Goal: Information Seeking & Learning: Understand process/instructions

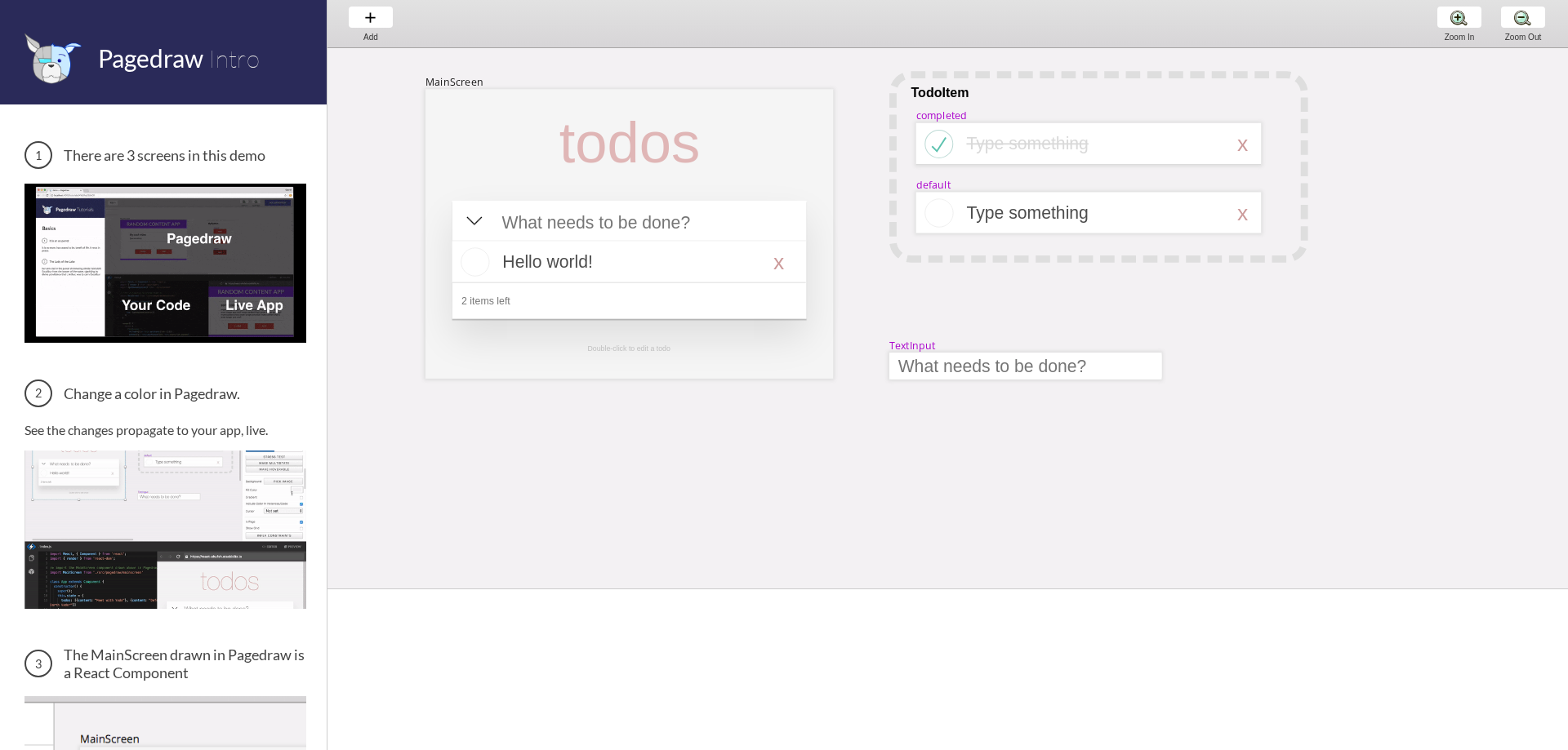
drag, startPoint x: 574, startPoint y: 413, endPoint x: 721, endPoint y: 498, distance: 169.8
click at [699, 588] on span at bounding box center [948, 589] width 1240 height 9
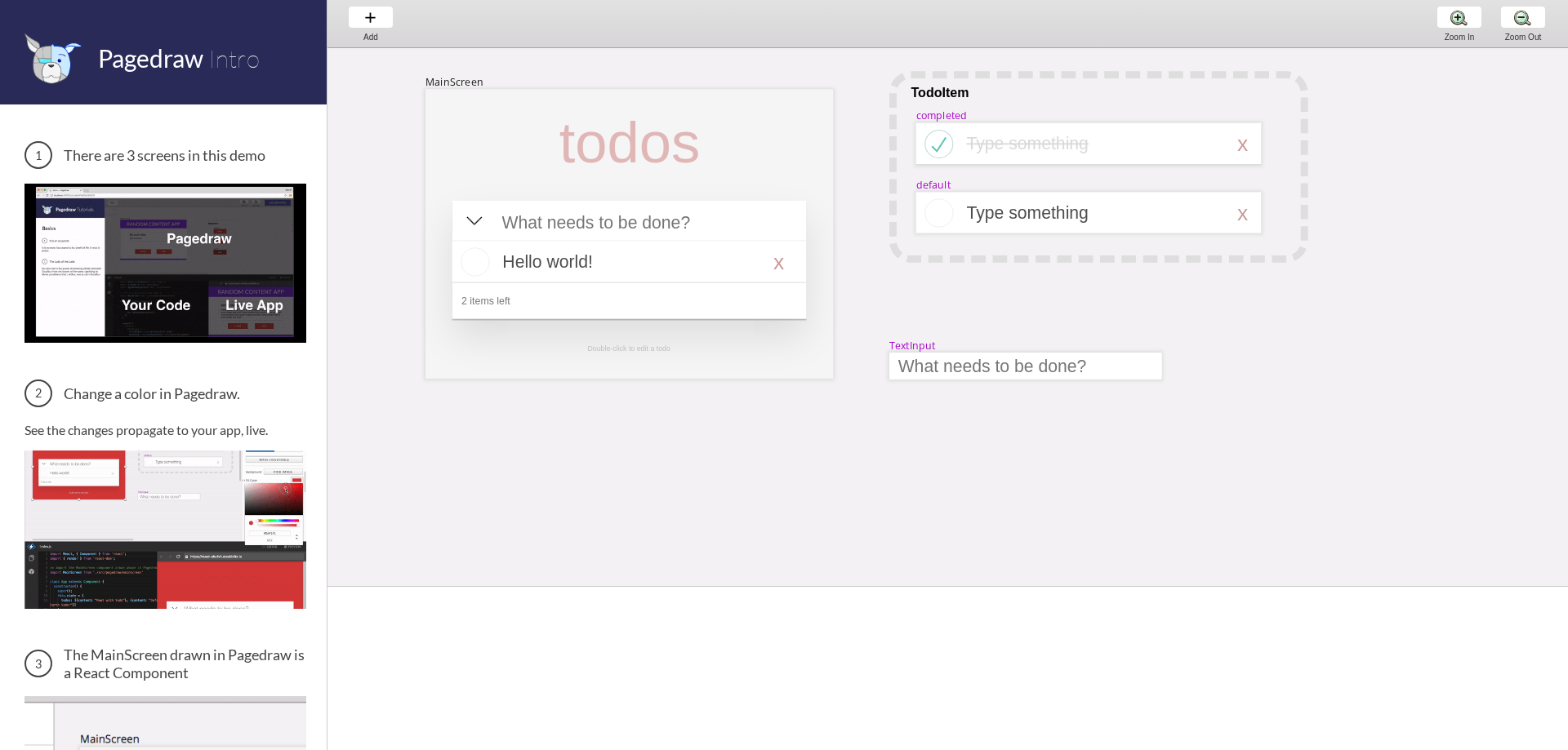
click at [728, 454] on div "MainScreen todos Hello world! x 2 items left TodoItem completed Type something …" at bounding box center [1509, 544] width 2363 height 992
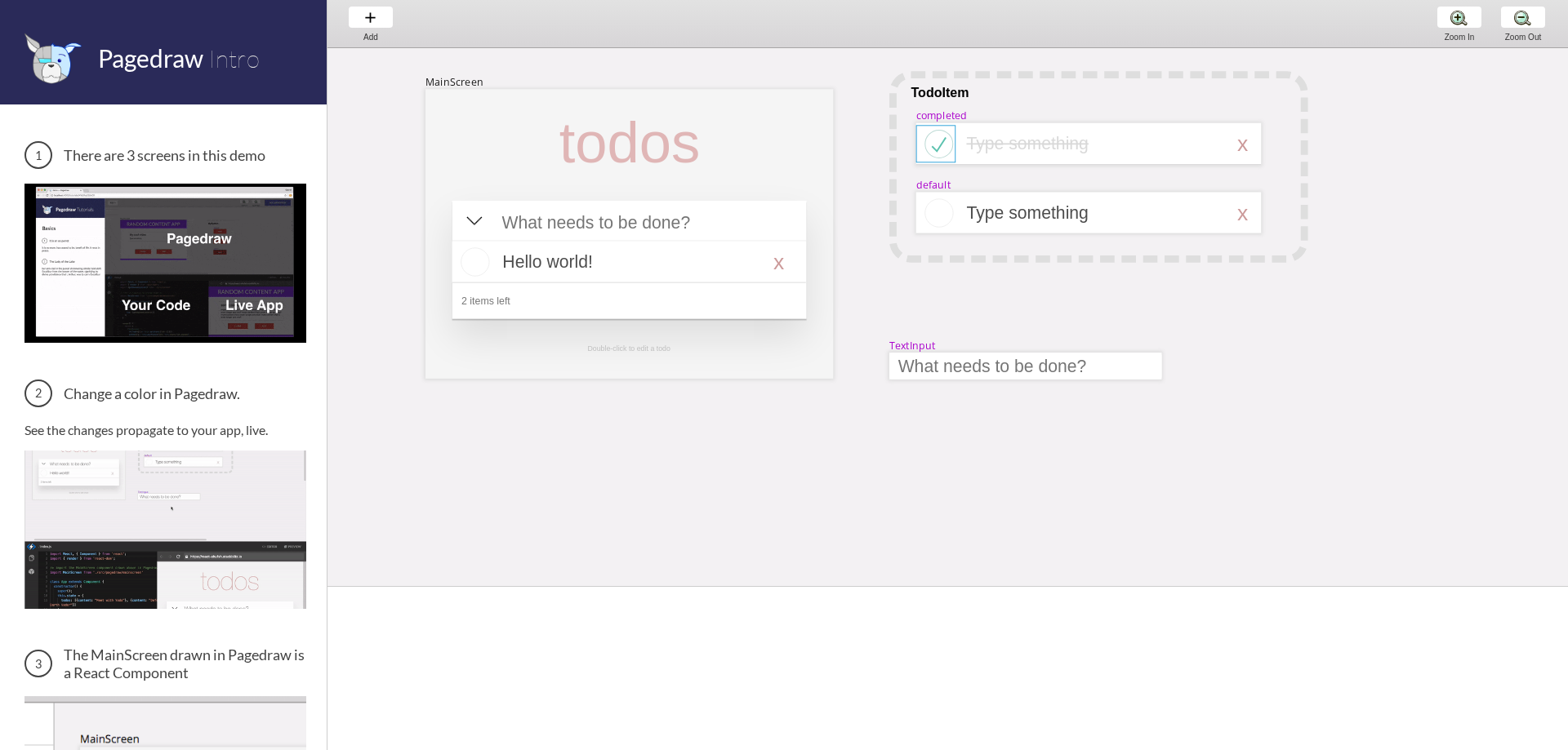
click at [935, 155] on div at bounding box center [936, 144] width 40 height 38
select select "8"
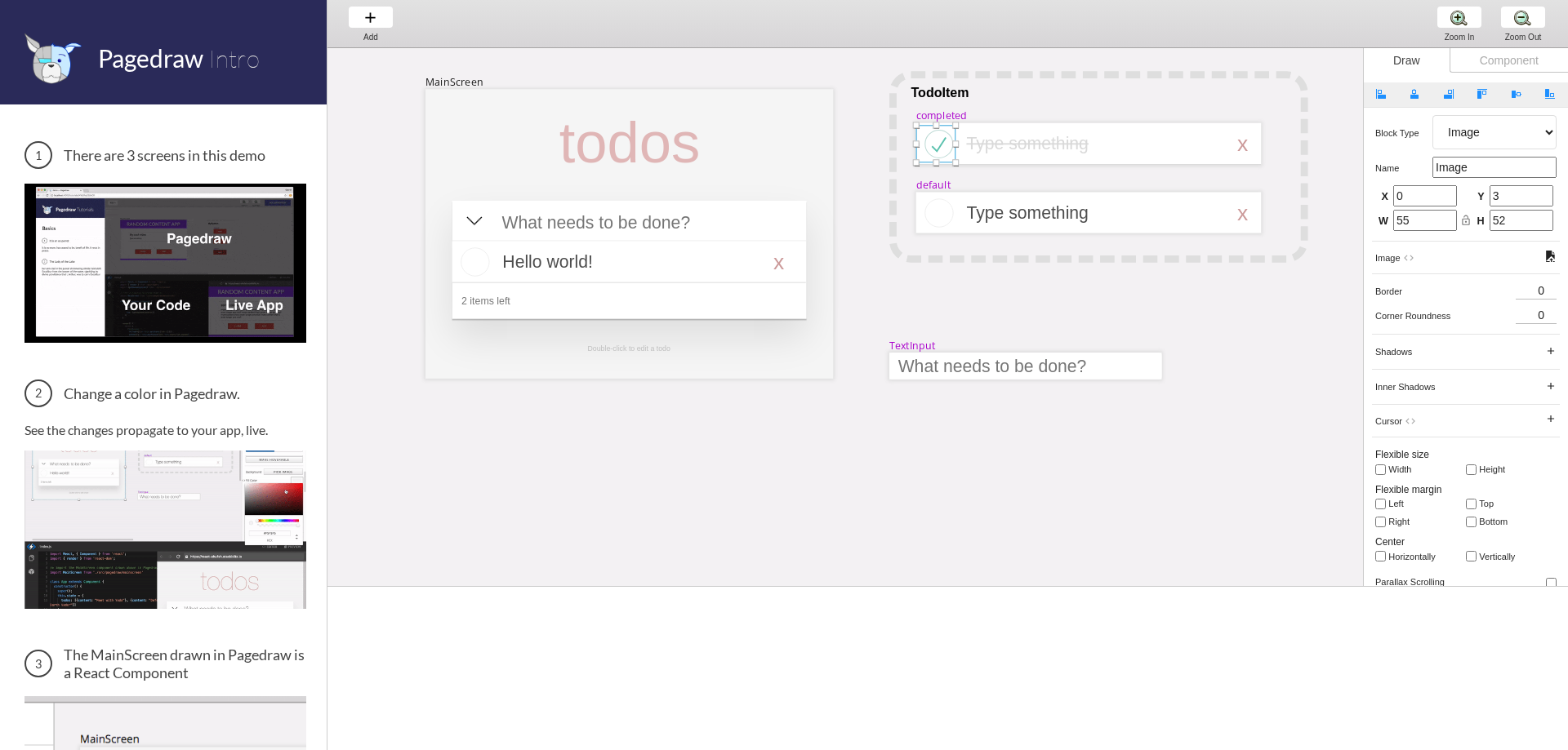
click at [944, 142] on div at bounding box center [936, 144] width 40 height 38
click at [716, 162] on div at bounding box center [628, 233] width 407 height 290
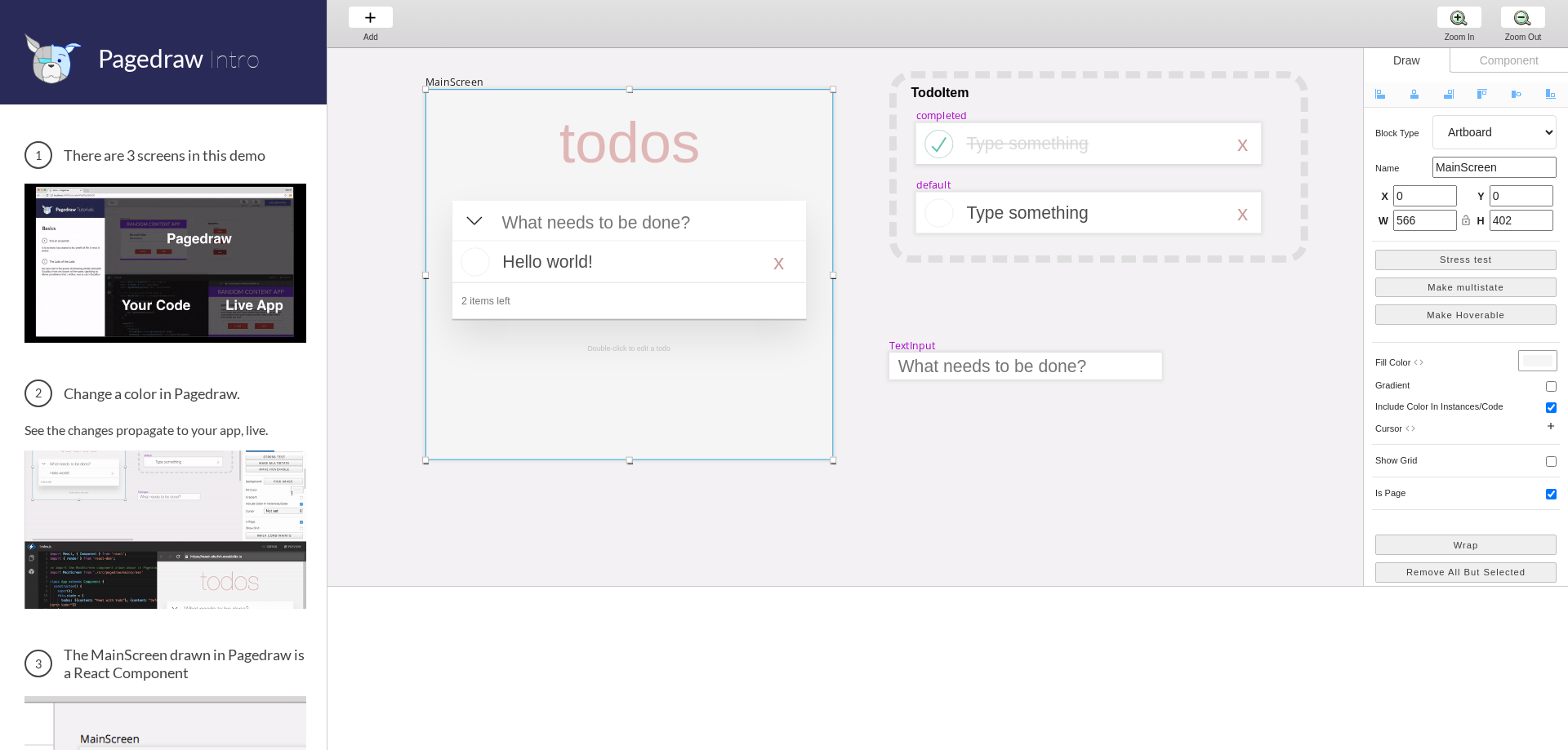
drag, startPoint x: 627, startPoint y: 381, endPoint x: 613, endPoint y: 463, distance: 83.2
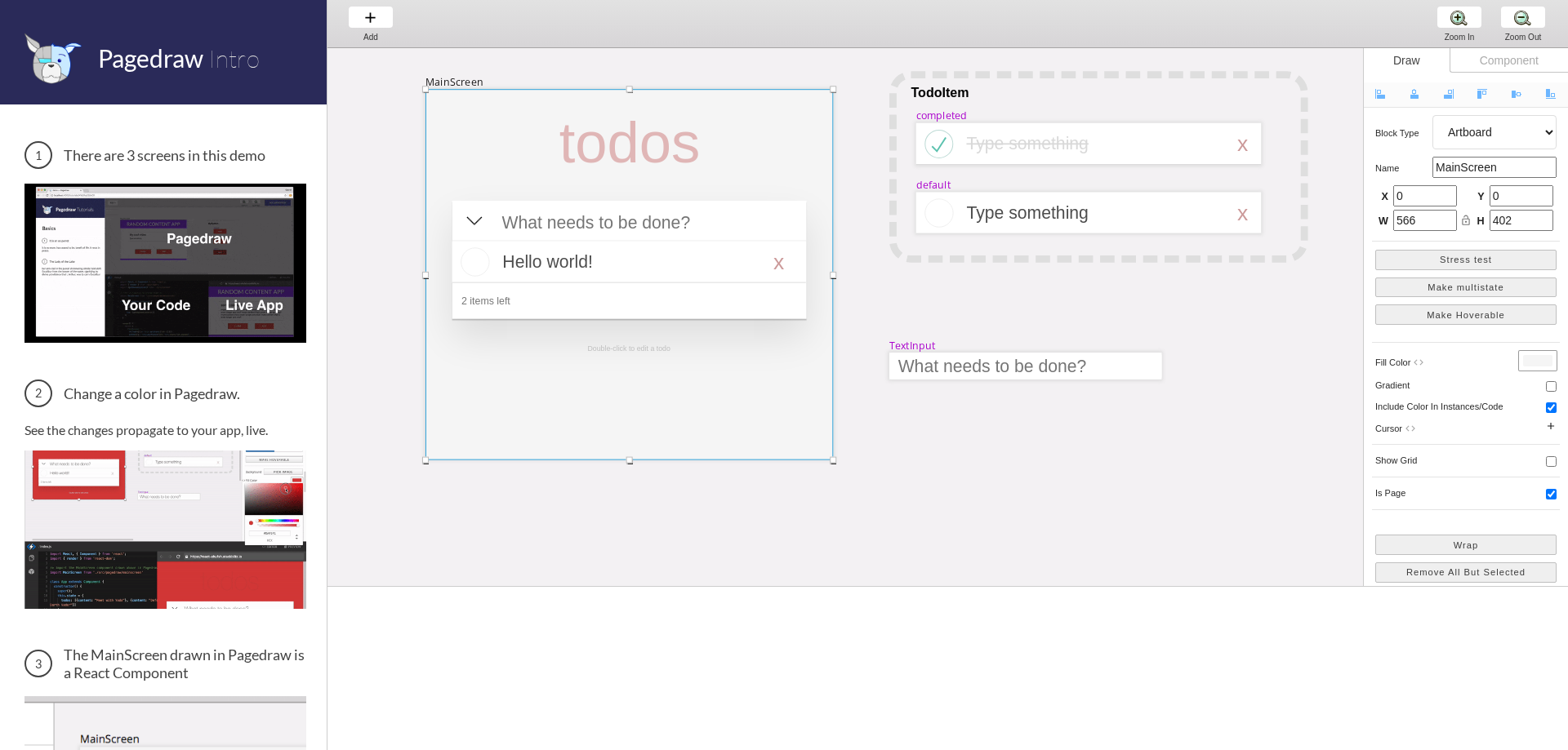
click at [613, 463] on div "MainScreen todos Hello world! x 2 items left TodoItem completed Type something …" at bounding box center [1509, 585] width 2363 height 1074
type input "515"
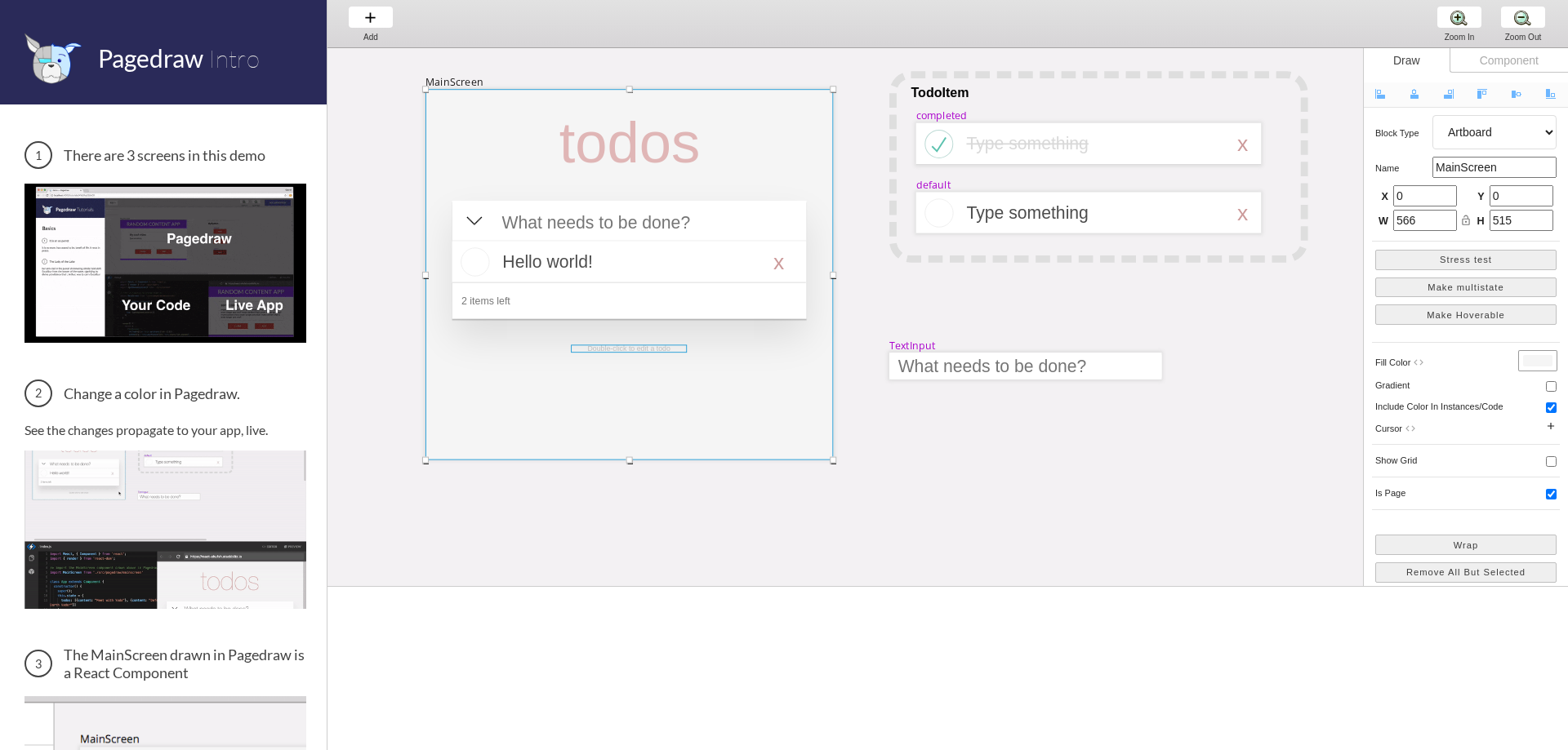
click at [631, 351] on div at bounding box center [628, 348] width 116 height 8
select select "3"
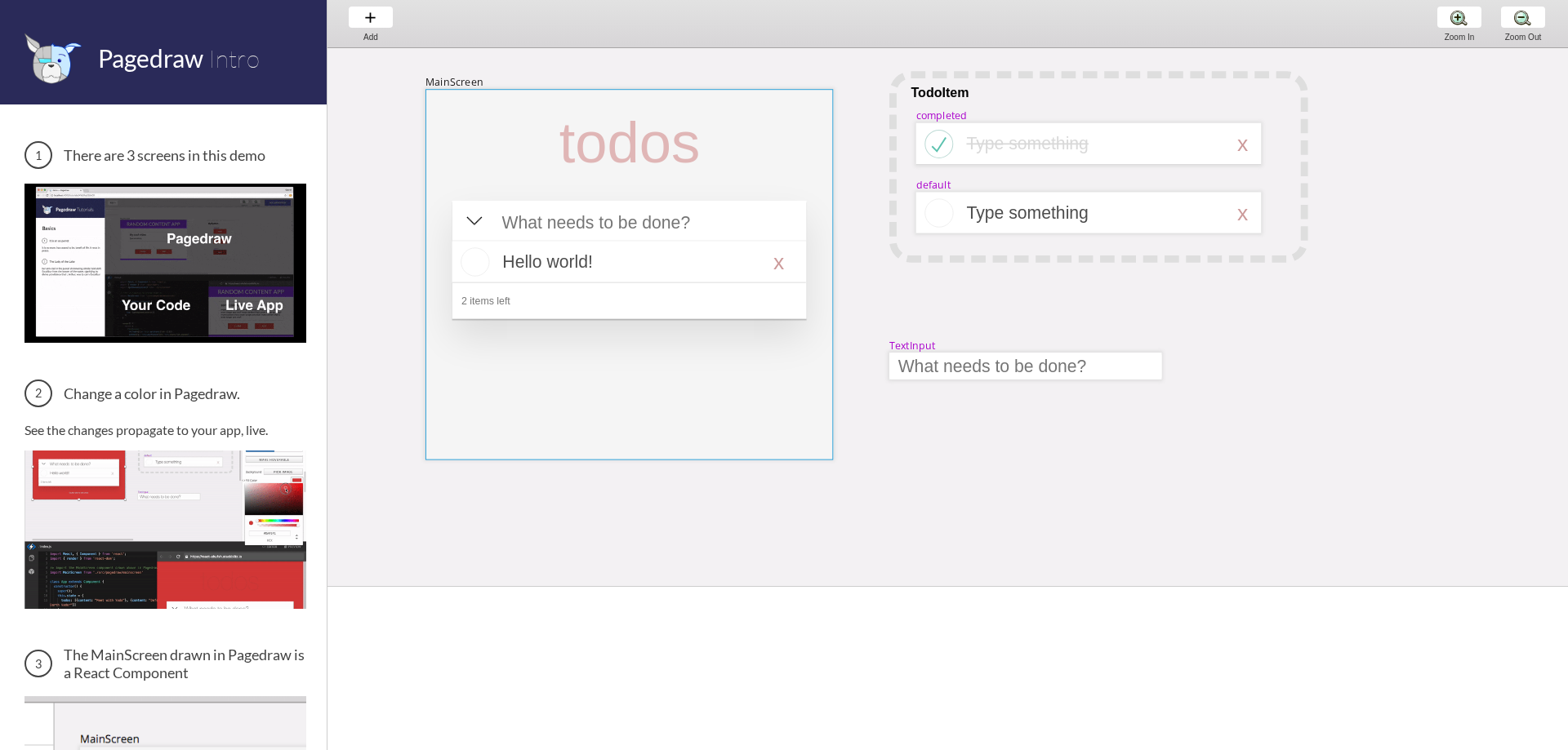
click at [461, 110] on div at bounding box center [628, 273] width 407 height 370
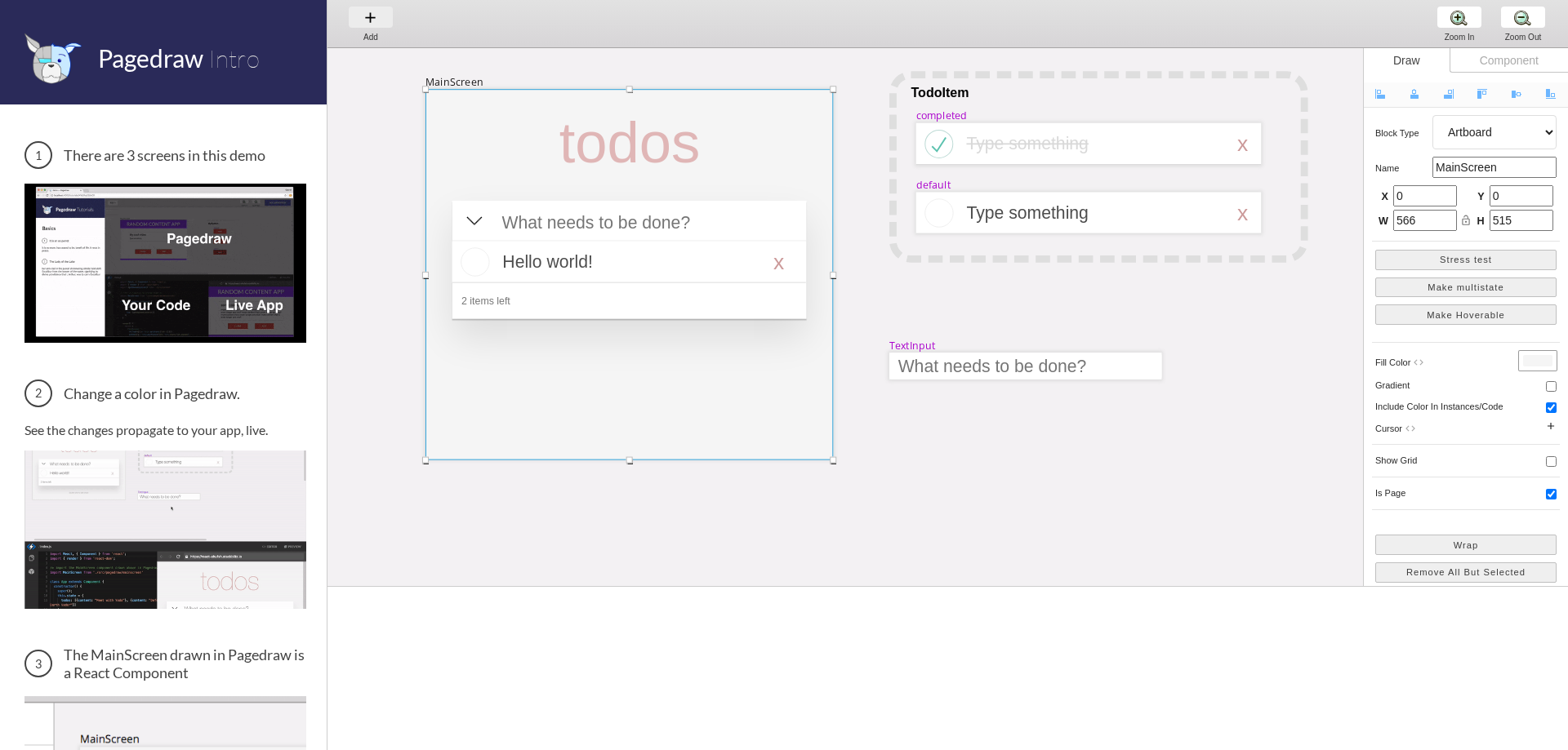
click at [381, 17] on div "Add Add Add" at bounding box center [371, 23] width 62 height 47
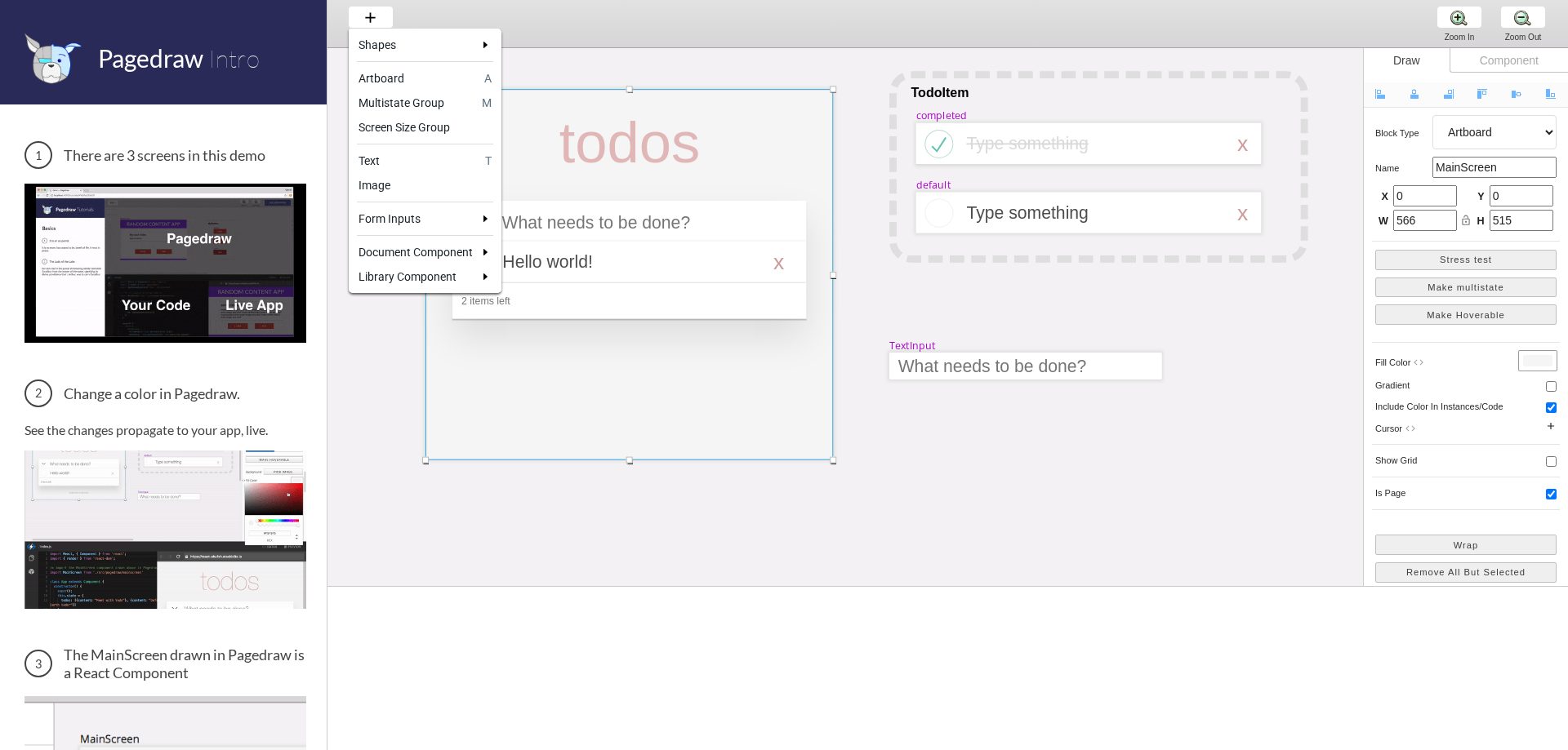
click at [378, 331] on div at bounding box center [784, 375] width 1568 height 750
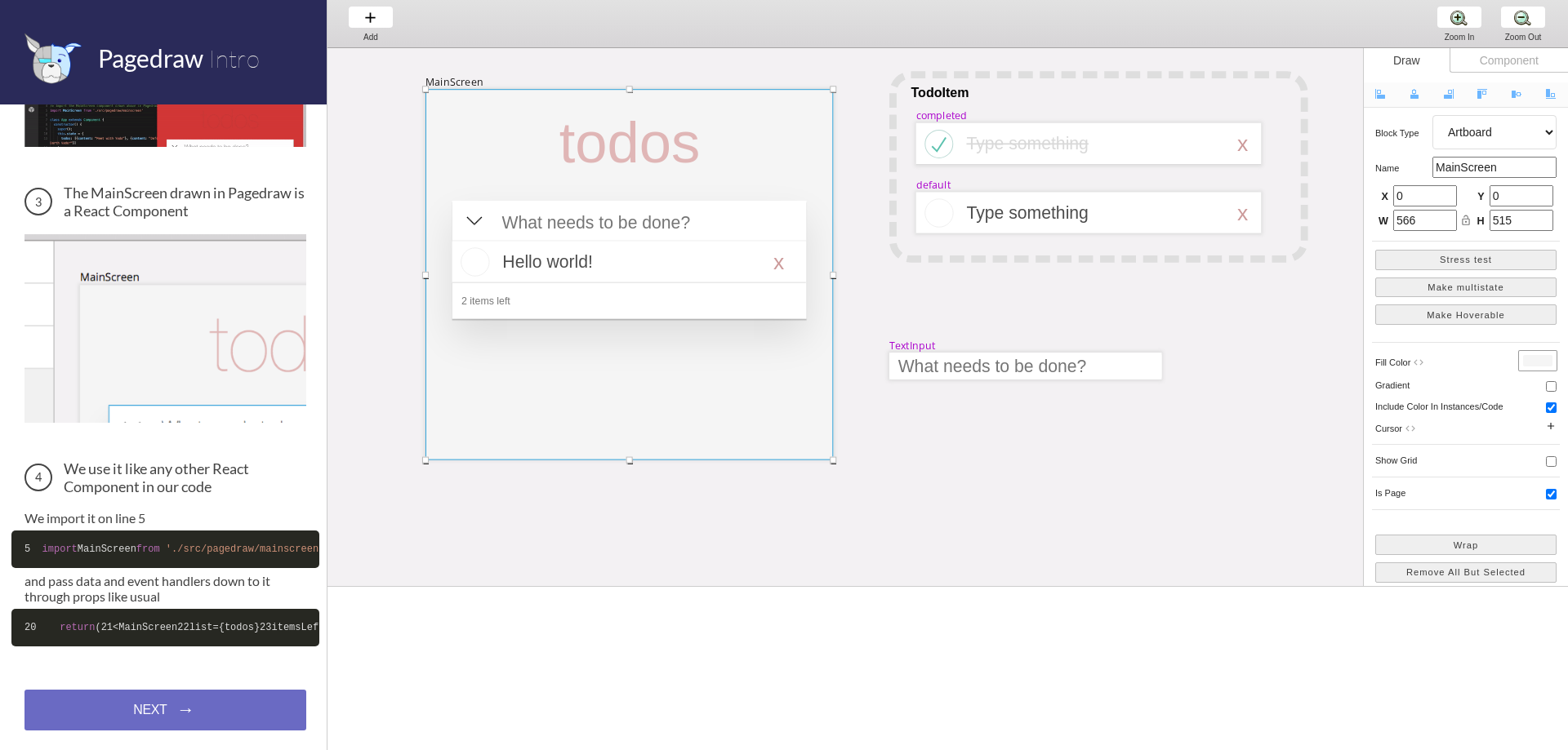
scroll to position [533, 0]
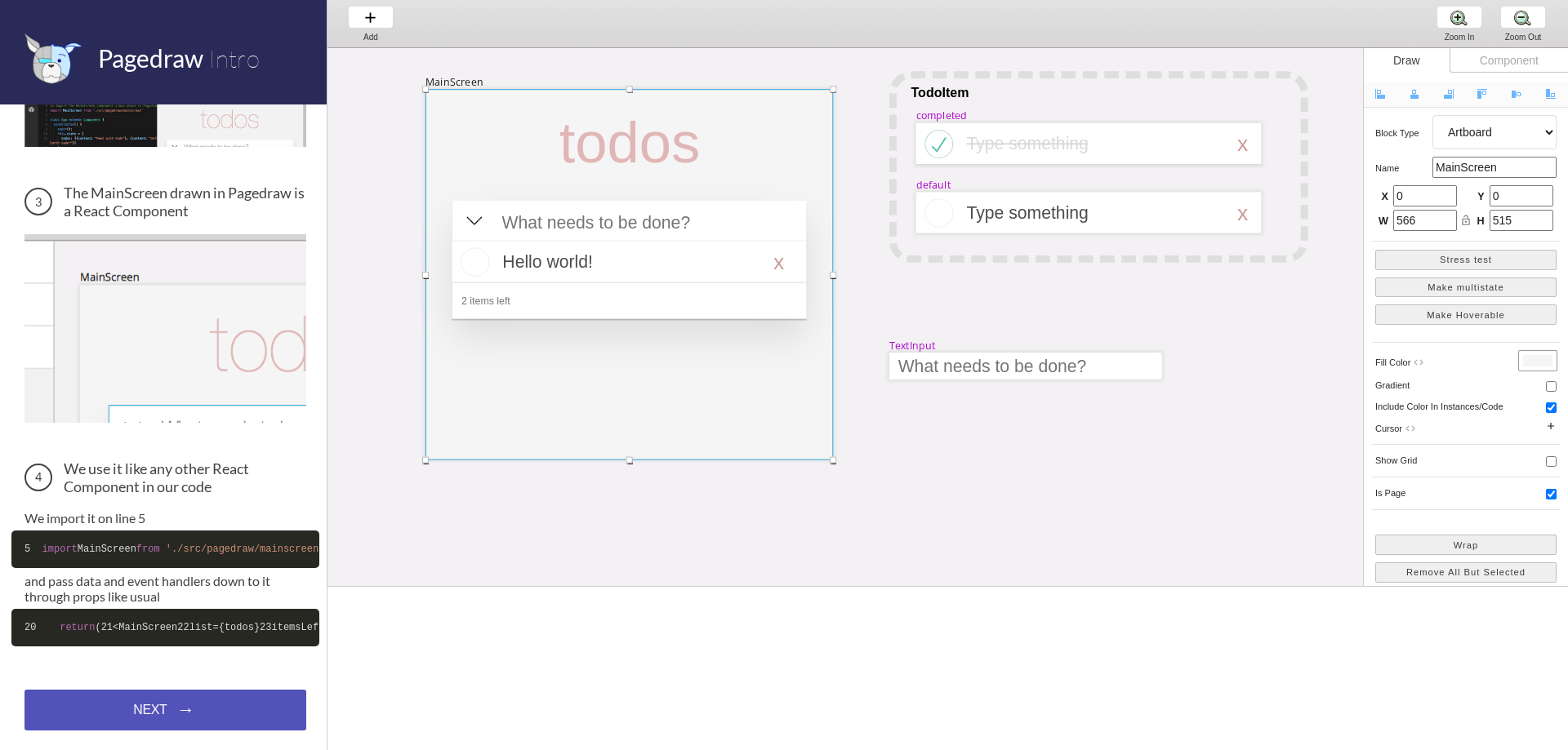
click at [176, 721] on div "NEXT → NEXT → NEXT →" at bounding box center [166, 710] width 282 height 41
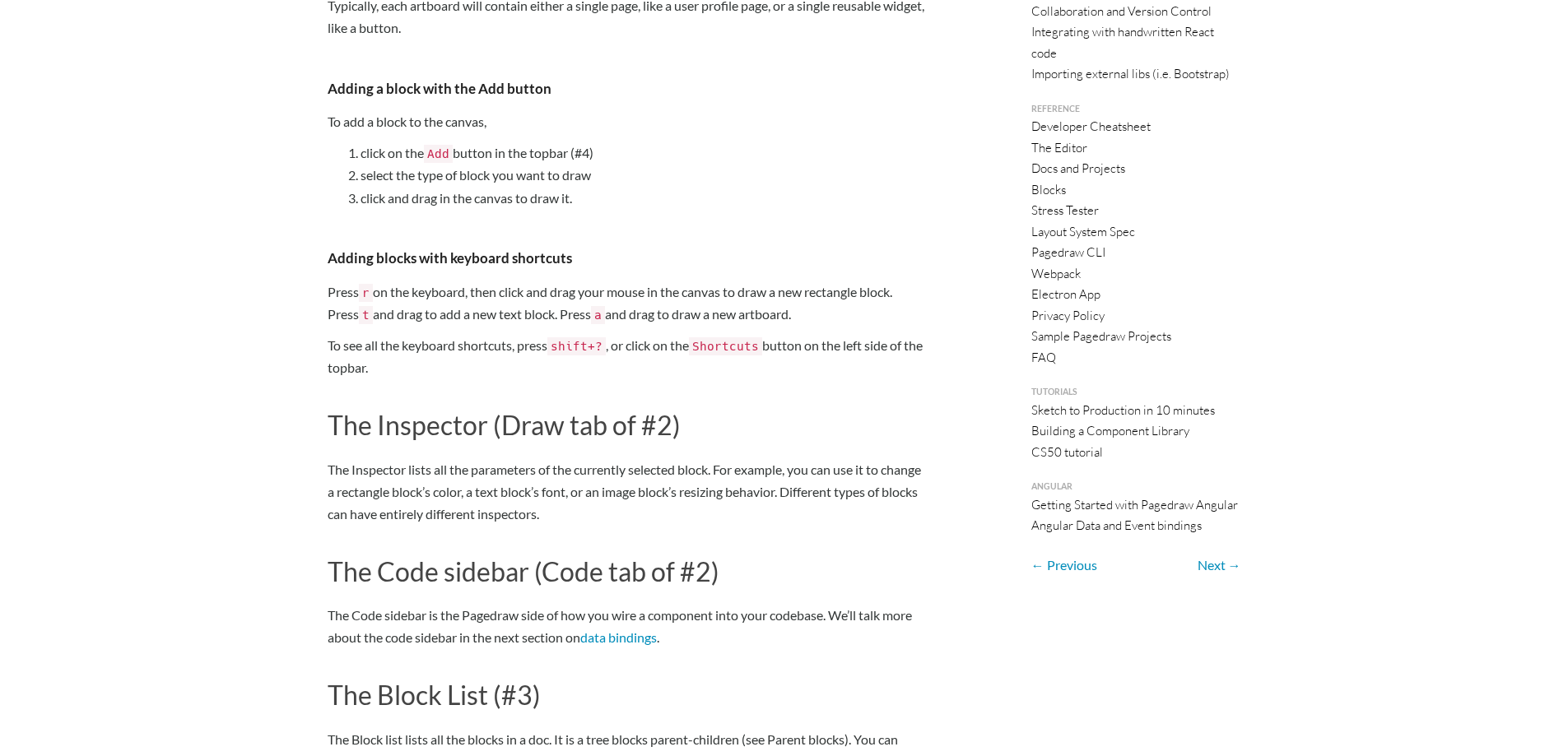
scroll to position [514, 0]
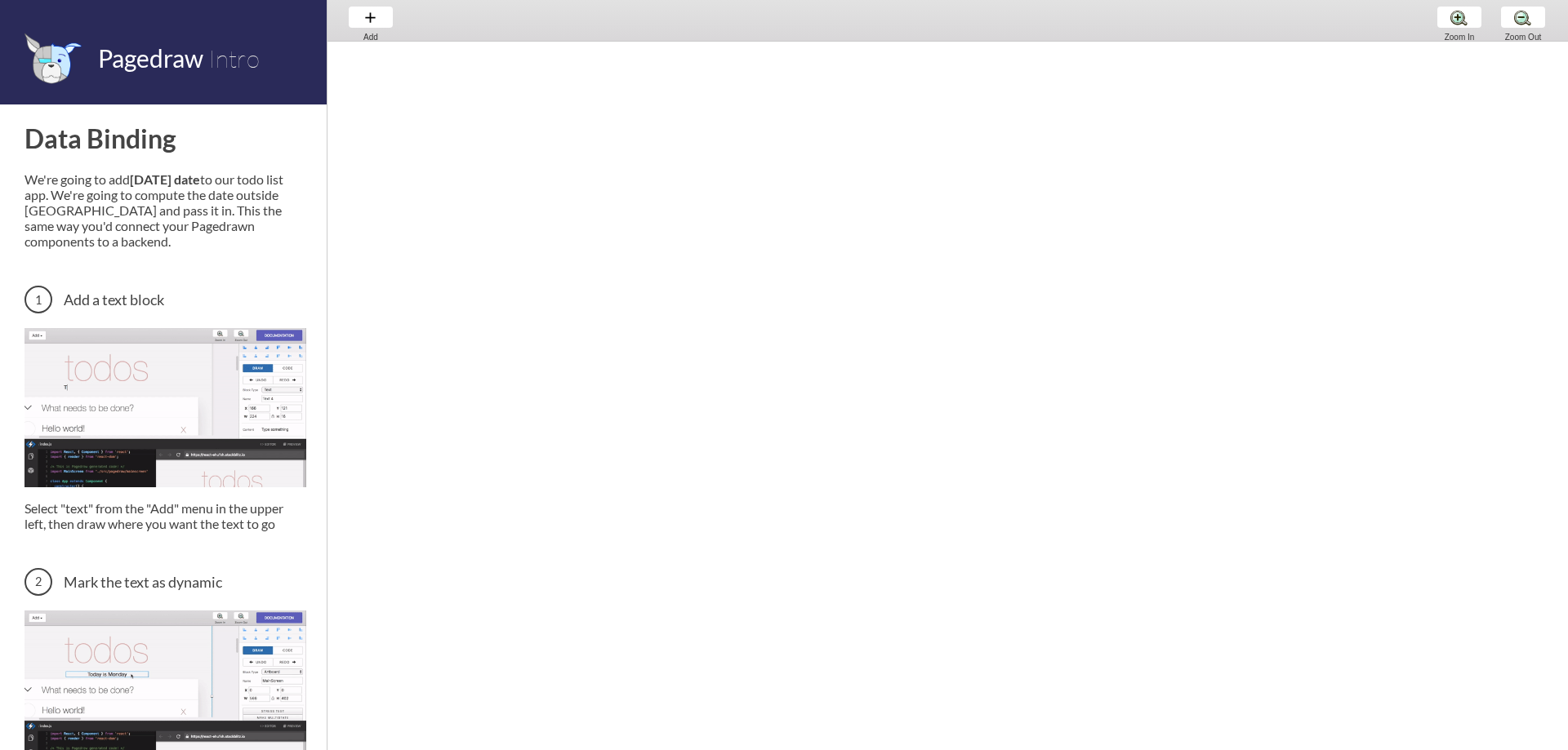
drag, startPoint x: 918, startPoint y: 412, endPoint x: 983, endPoint y: -26, distance: 442.8
click at [983, 0] on html "Pagedraw Intro Data Binding We're going to add today's date to our todo list ap…" at bounding box center [784, 0] width 1568 height 0
click at [224, 414] on img at bounding box center [166, 407] width 282 height 158
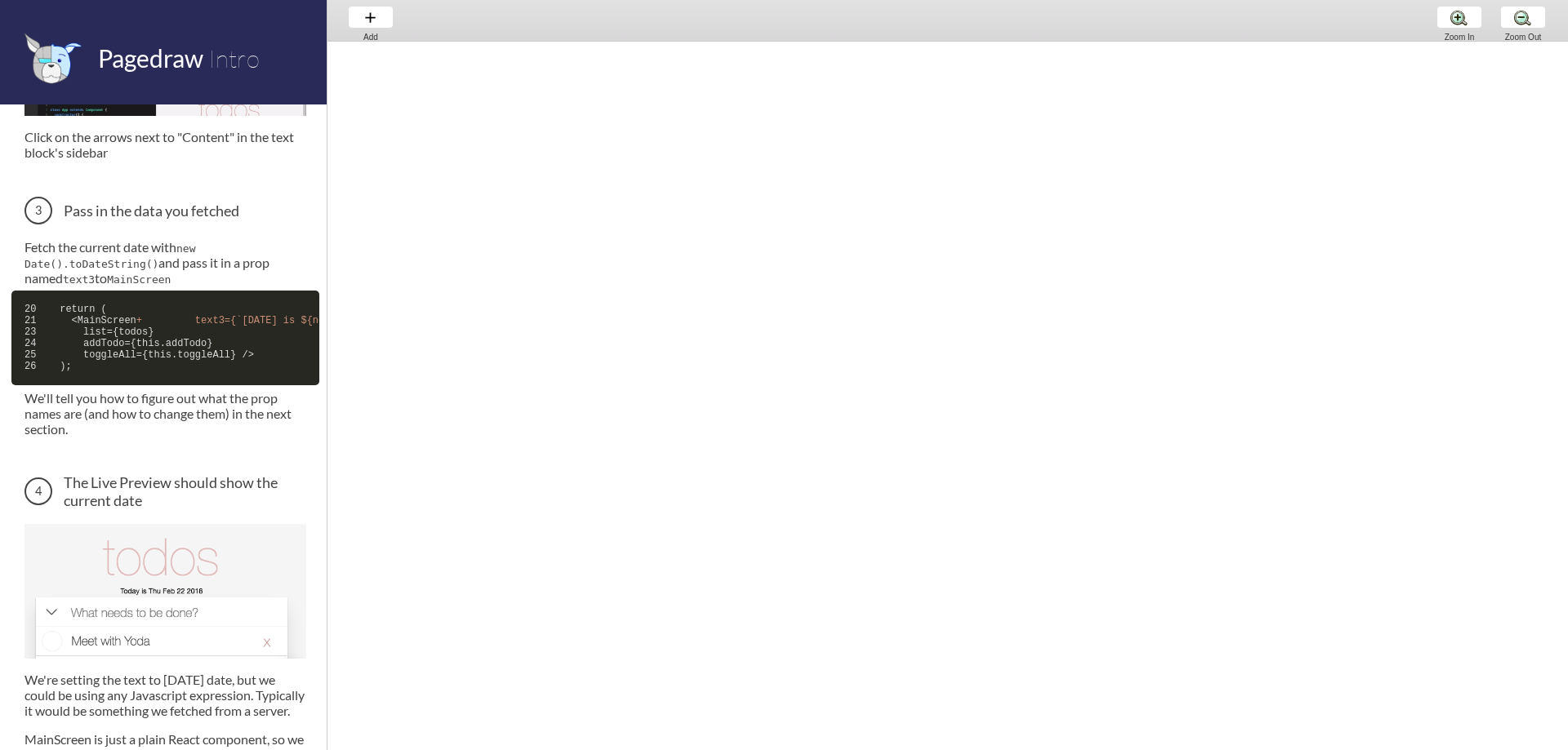
scroll to position [826, 0]
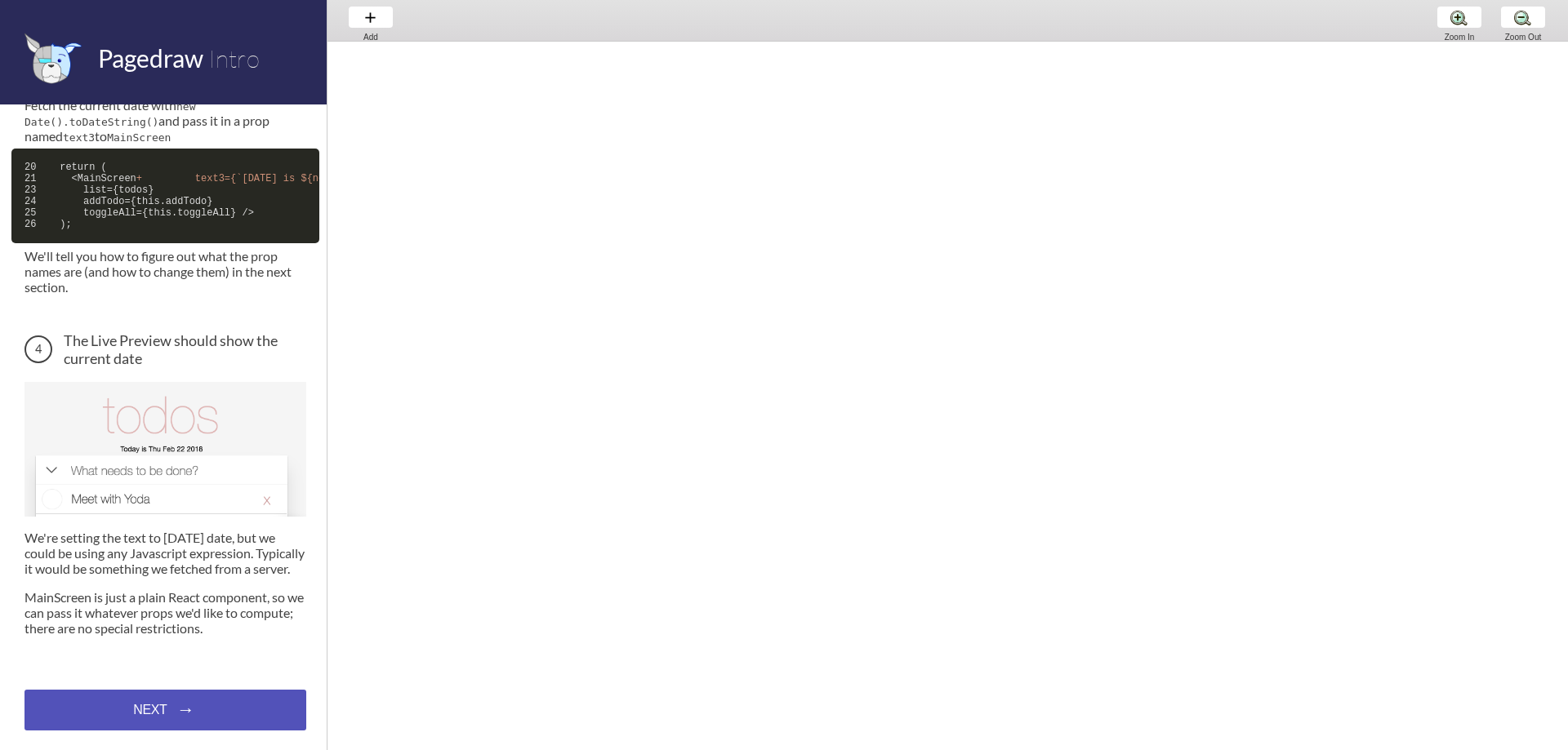
click at [168, 722] on div "NEXT → NEXT → NEXT →" at bounding box center [166, 710] width 282 height 41
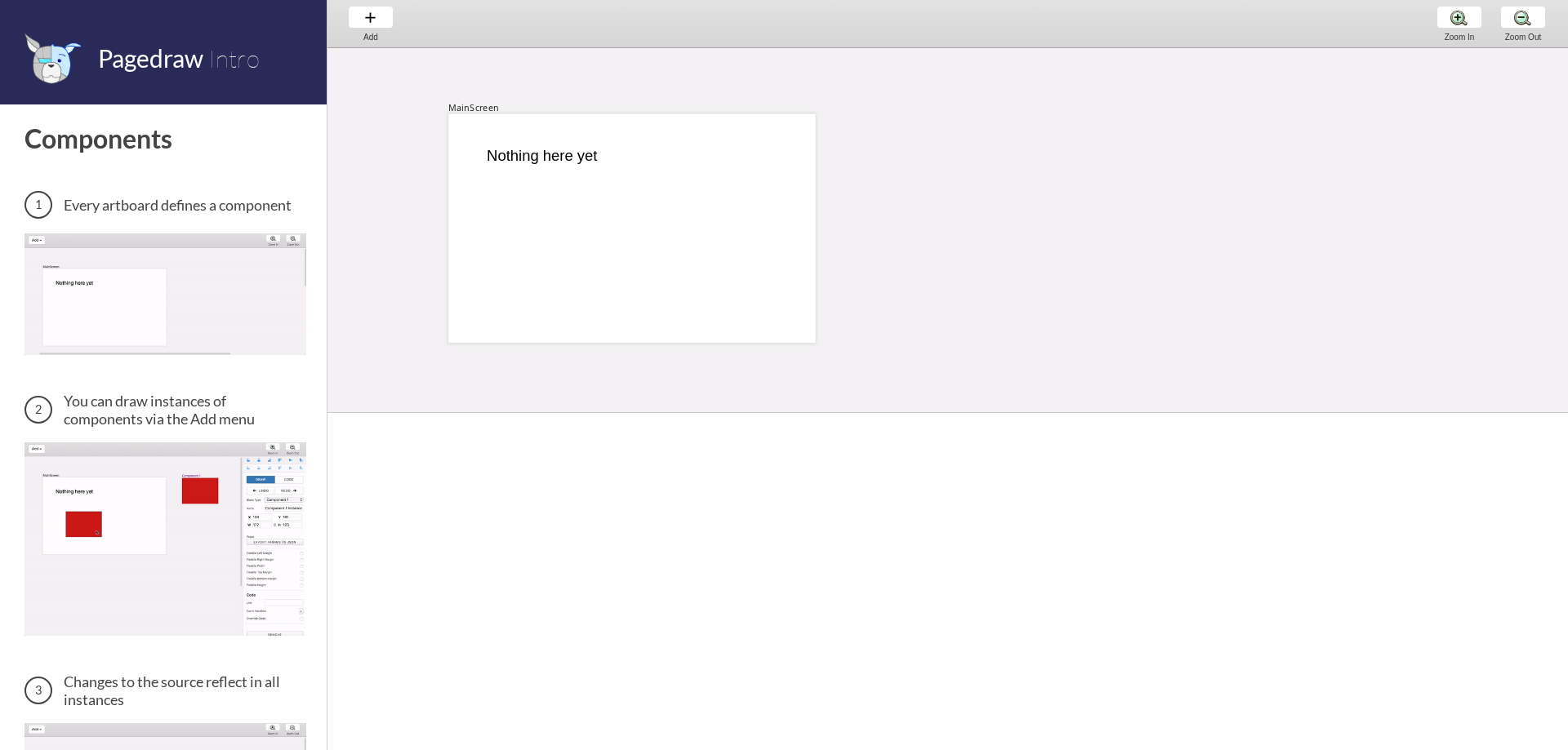
scroll to position [4, 0]
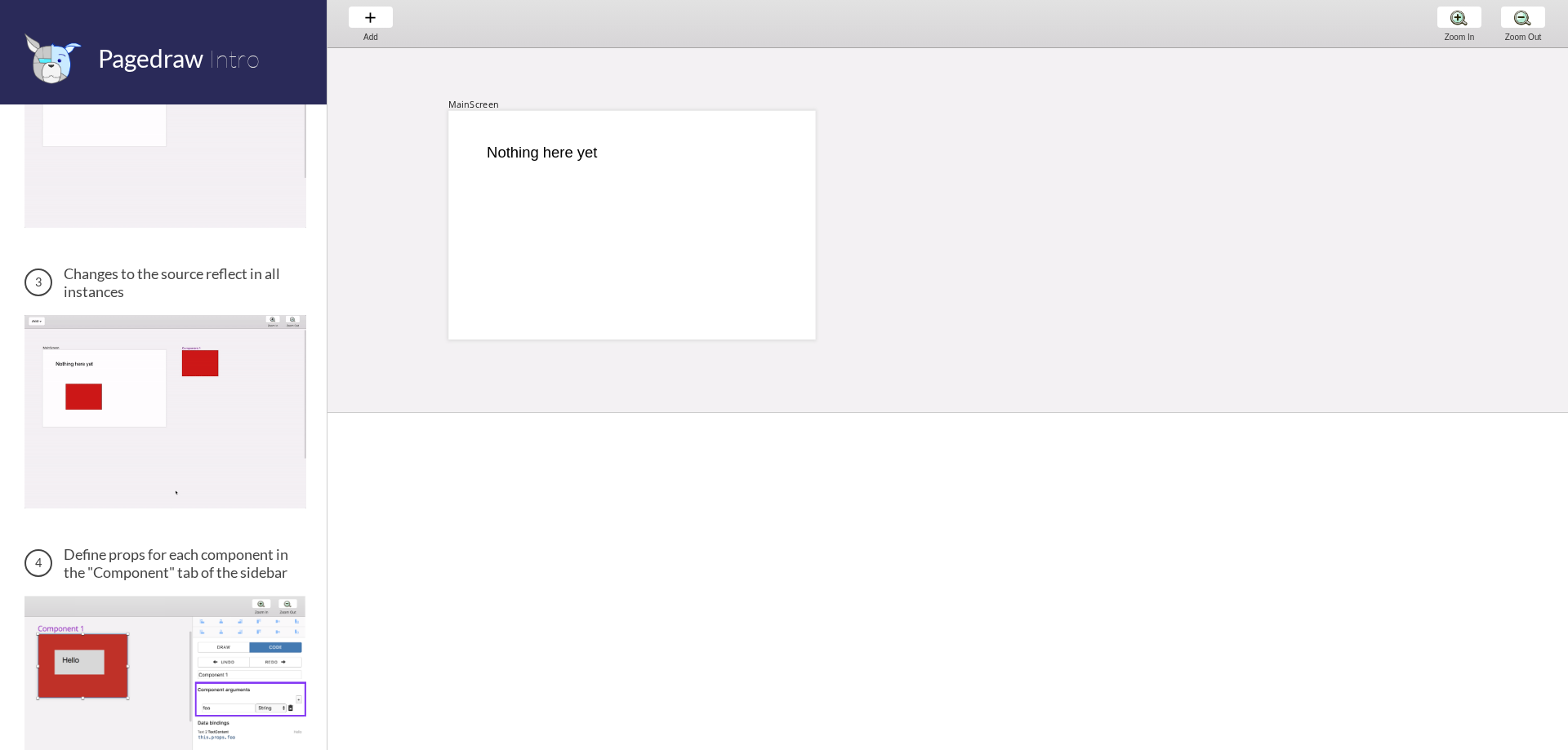
scroll to position [529, 0]
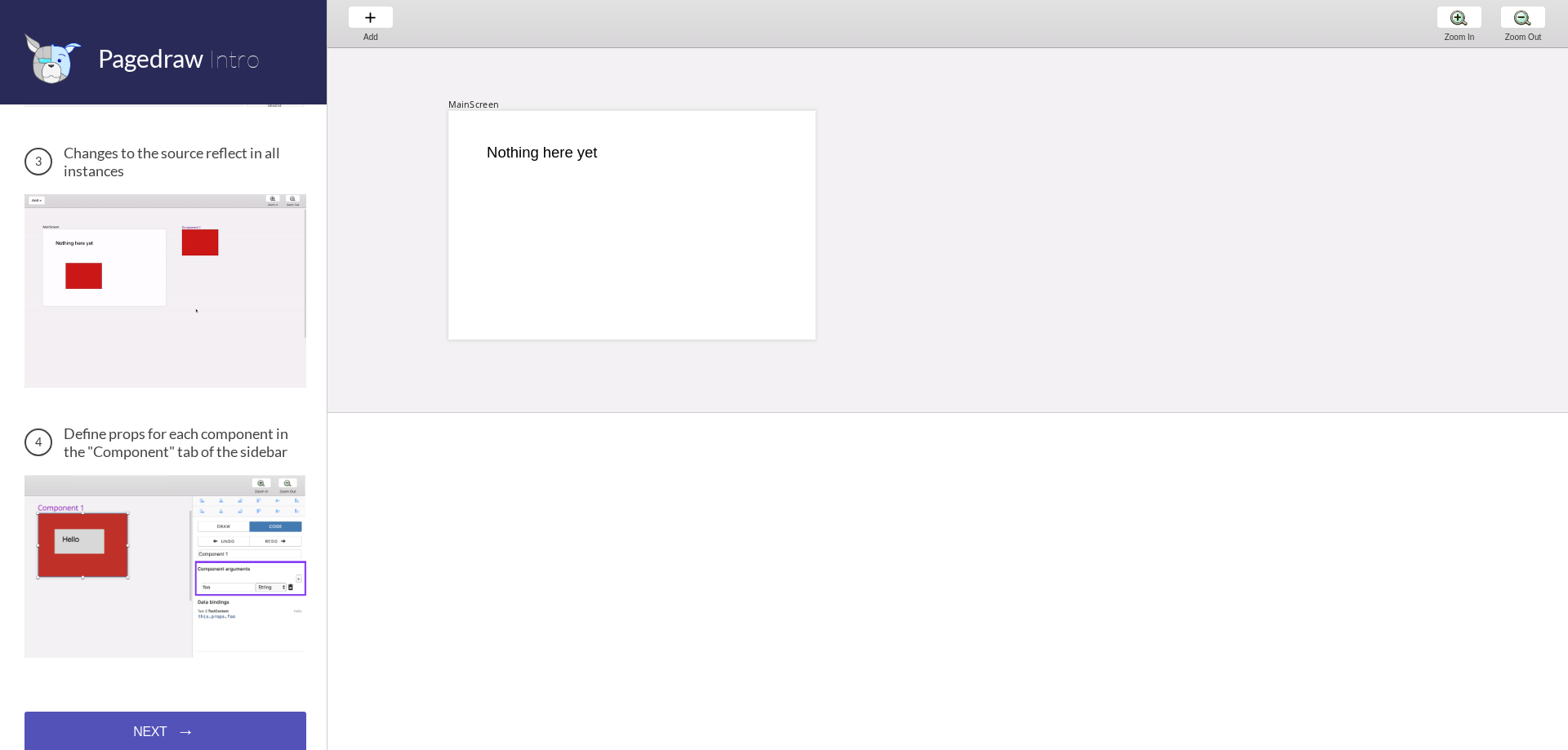
click at [184, 712] on div "NEXT → NEXT → NEXT →" at bounding box center [166, 732] width 282 height 41
